Goal: Transaction & Acquisition: Purchase product/service

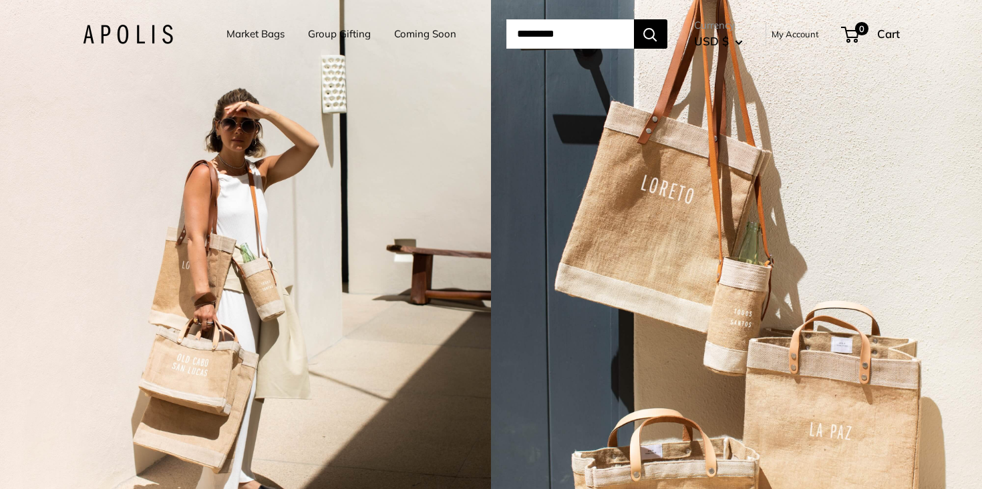
click at [260, 35] on link "Market Bags" at bounding box center [255, 34] width 58 height 19
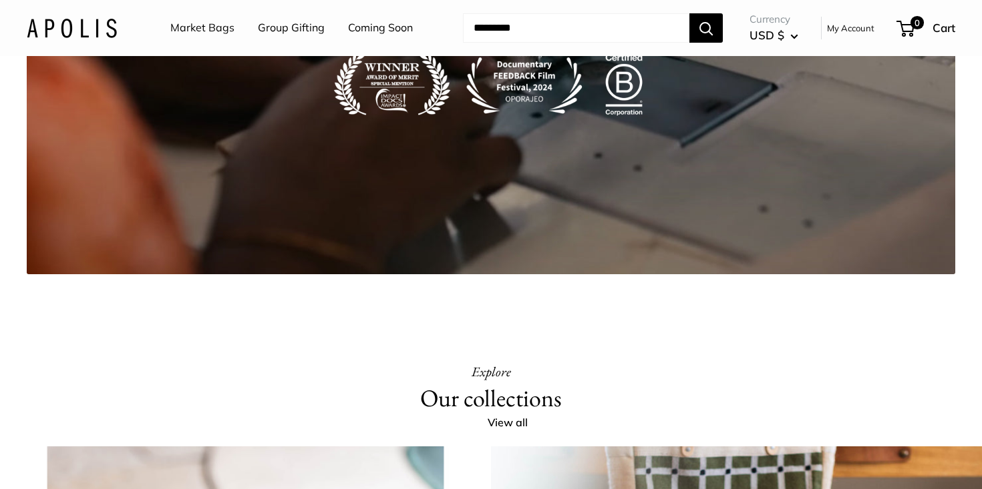
scroll to position [2478, 0]
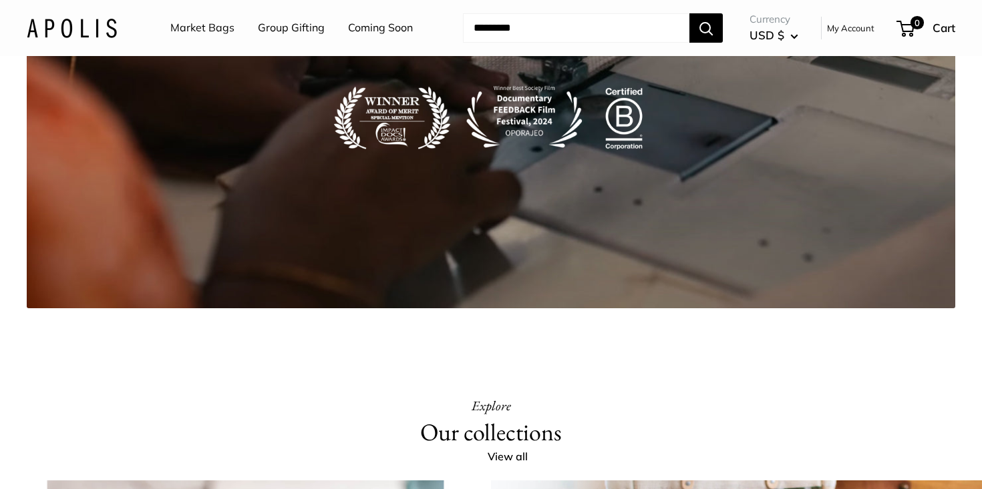
click at [535, 21] on input "Search..." at bounding box center [576, 27] width 226 height 29
type input "*********"
click at [689, 13] on button "Search" at bounding box center [705, 27] width 33 height 29
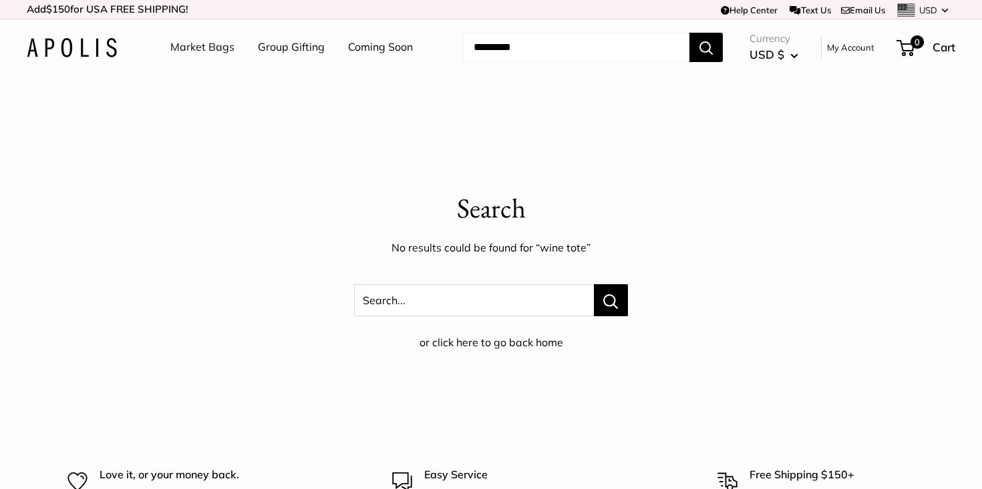
scroll to position [8, 0]
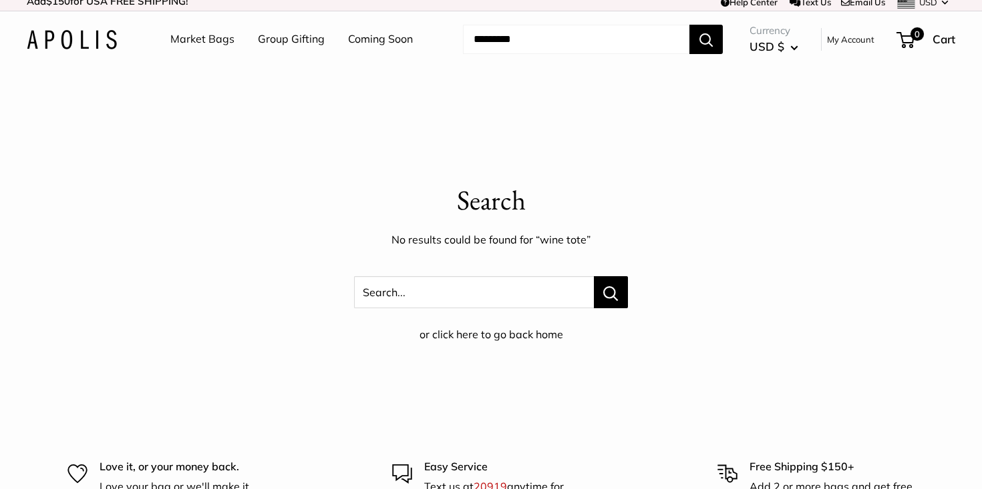
click at [522, 49] on input "Search..." at bounding box center [576, 39] width 226 height 29
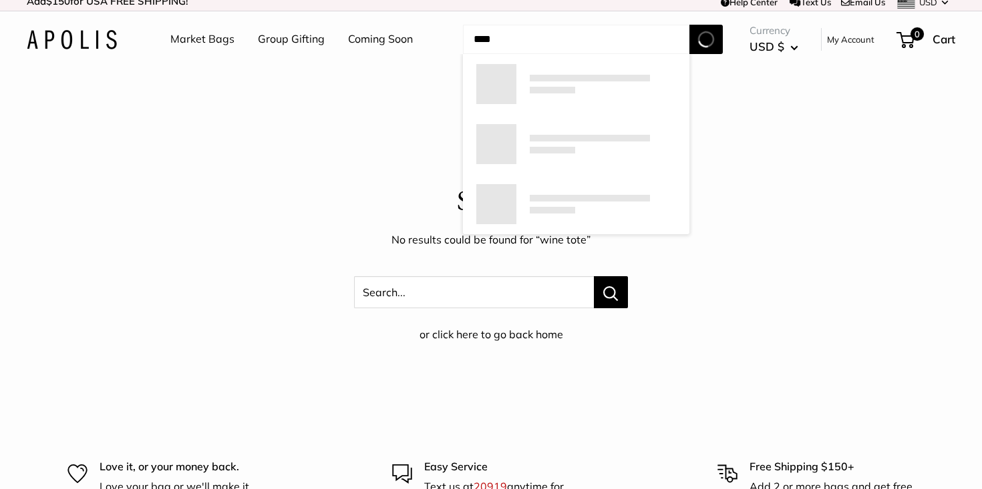
type input "****"
click at [689, 25] on button "Search" at bounding box center [705, 39] width 33 height 29
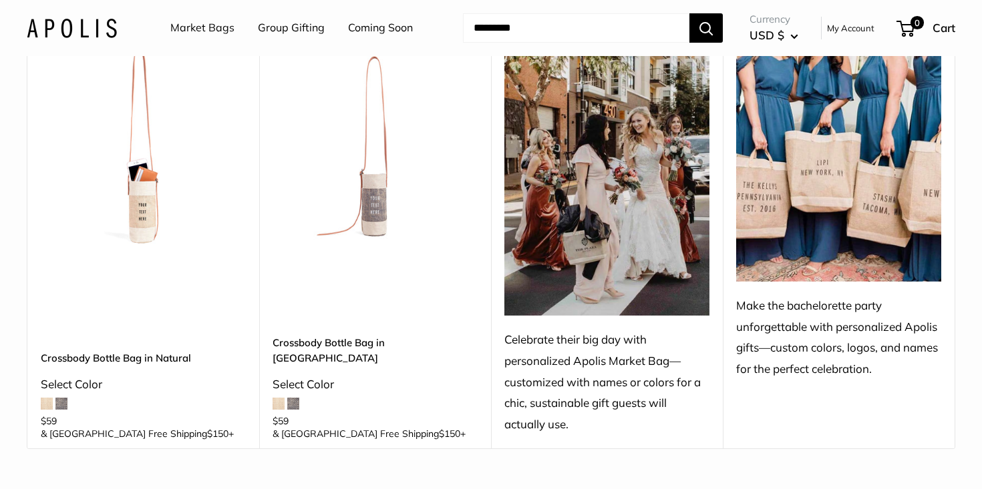
scroll to position [172, 0]
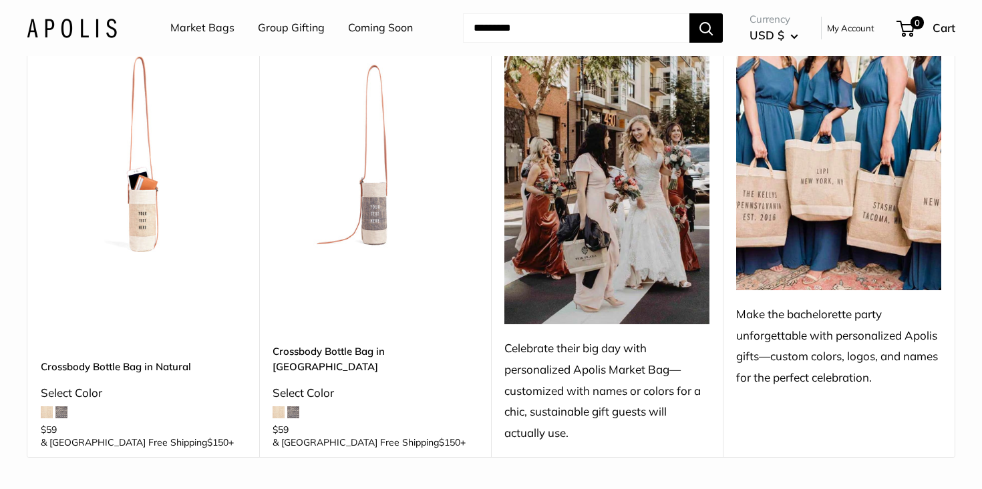
click at [207, 31] on link "Market Bags" at bounding box center [202, 28] width 64 height 20
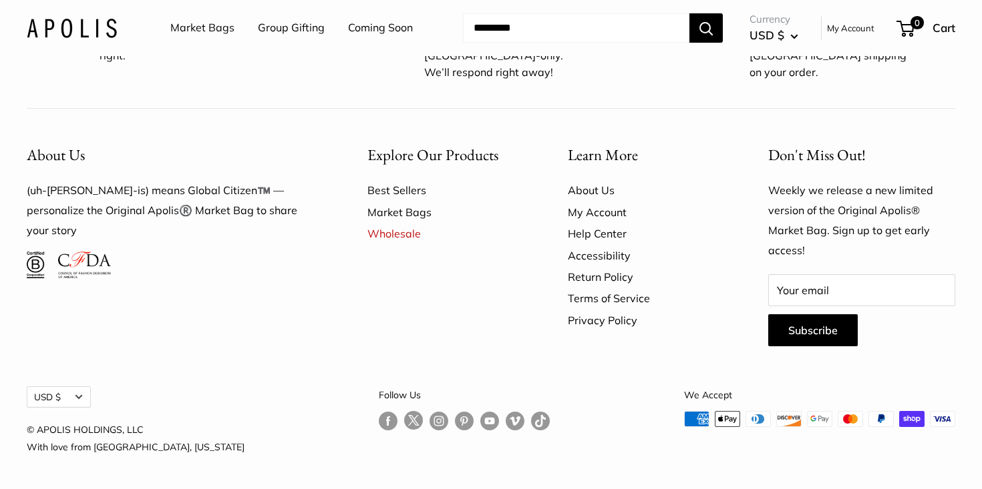
scroll to position [3947, 0]
